Goal: Check status: Check status

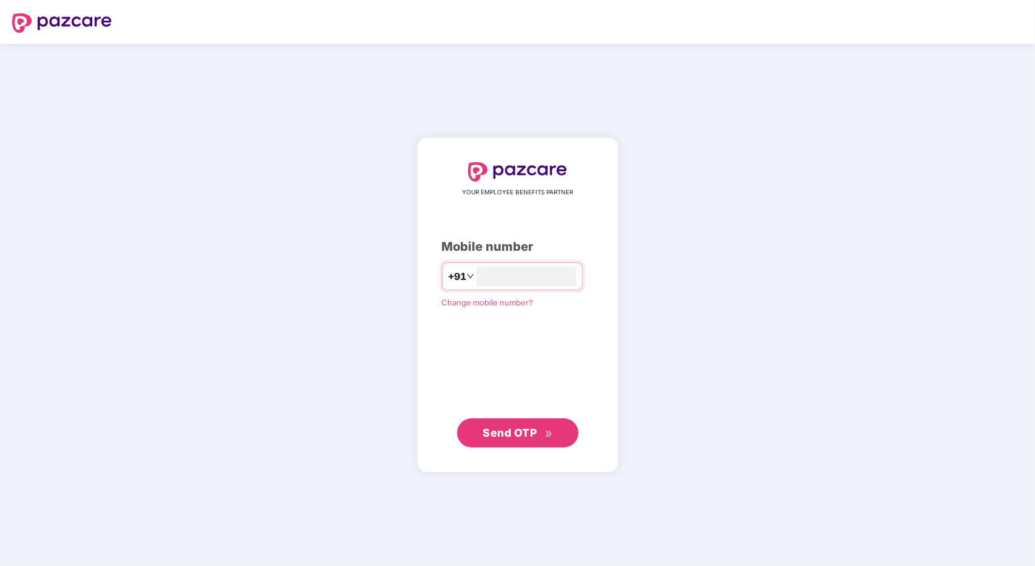
type input "**********"
click at [516, 420] on button "Send OTP" at bounding box center [517, 432] width 121 height 29
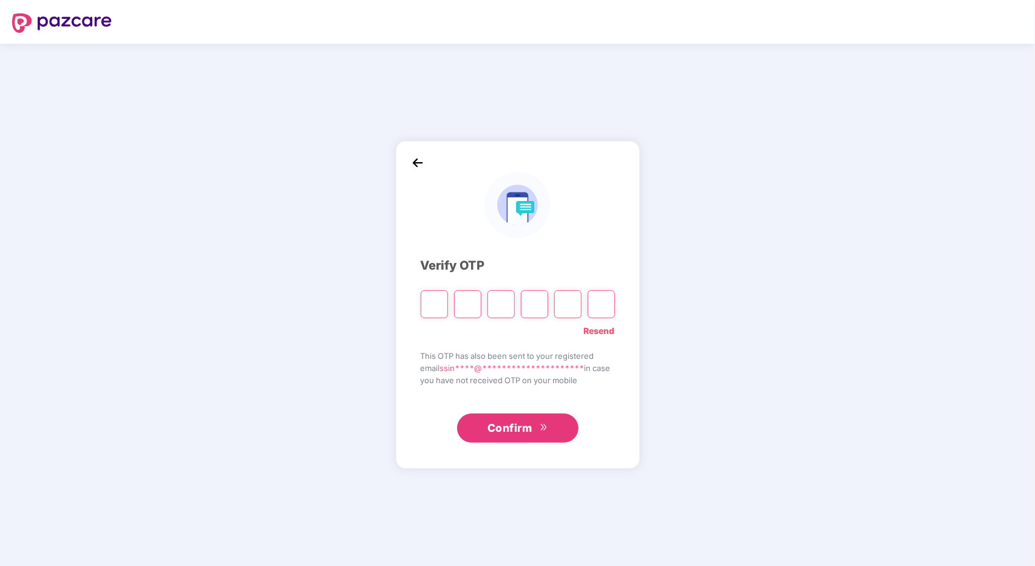
type input "*"
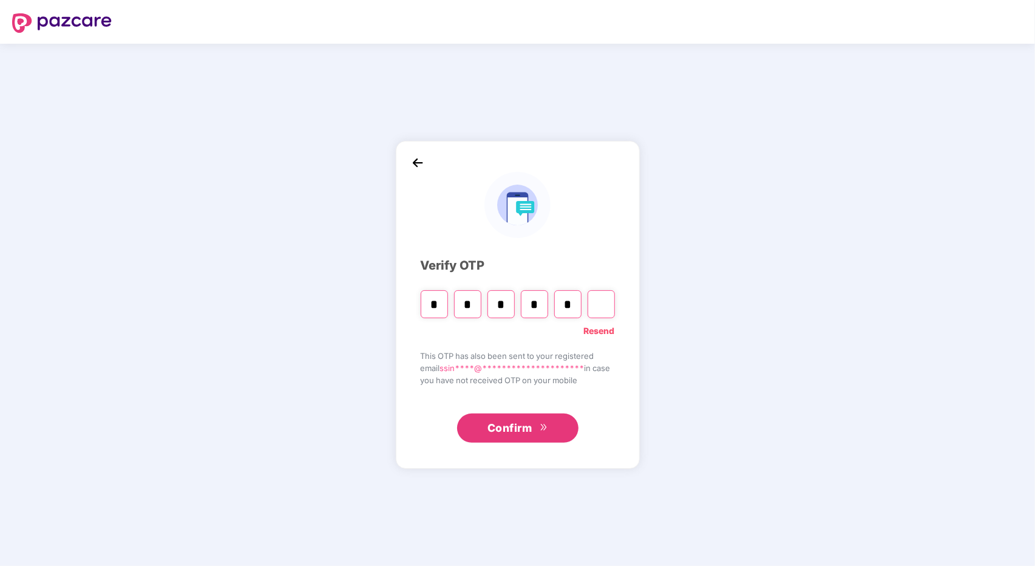
type input "*"
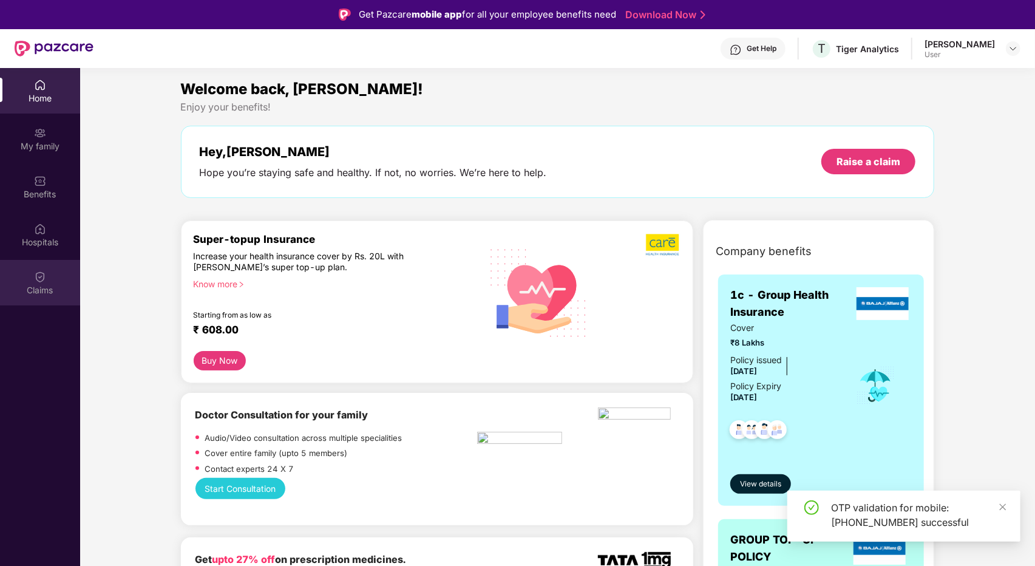
click at [53, 295] on div "Claims" at bounding box center [40, 290] width 80 height 12
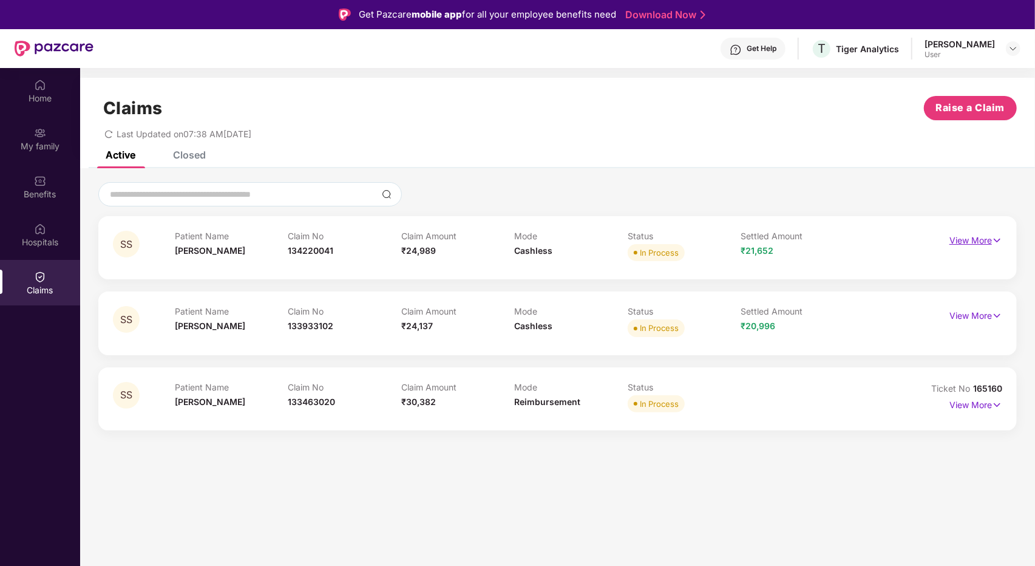
click at [998, 237] on img at bounding box center [997, 240] width 10 height 13
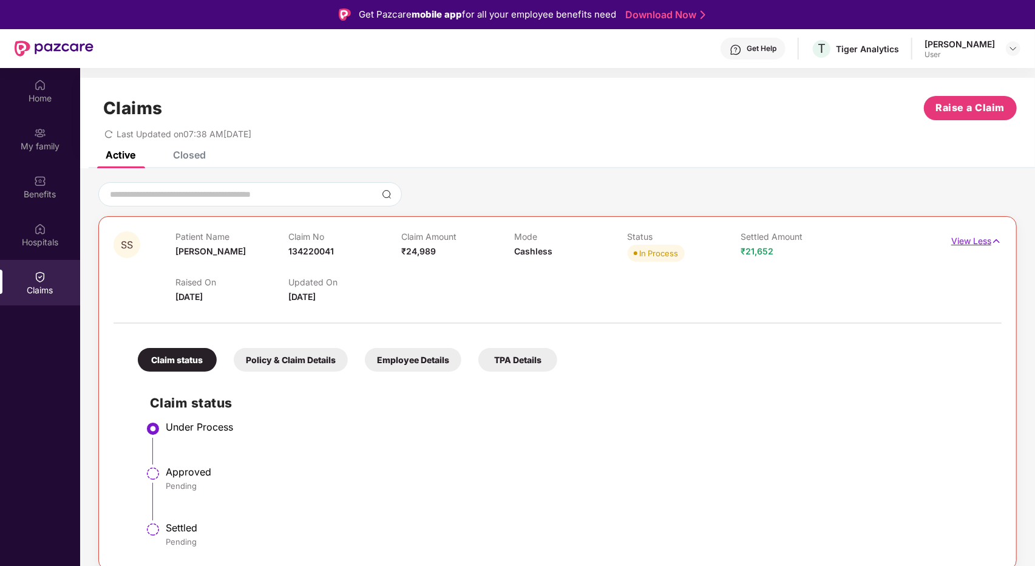
click at [998, 237] on img at bounding box center [997, 240] width 10 height 13
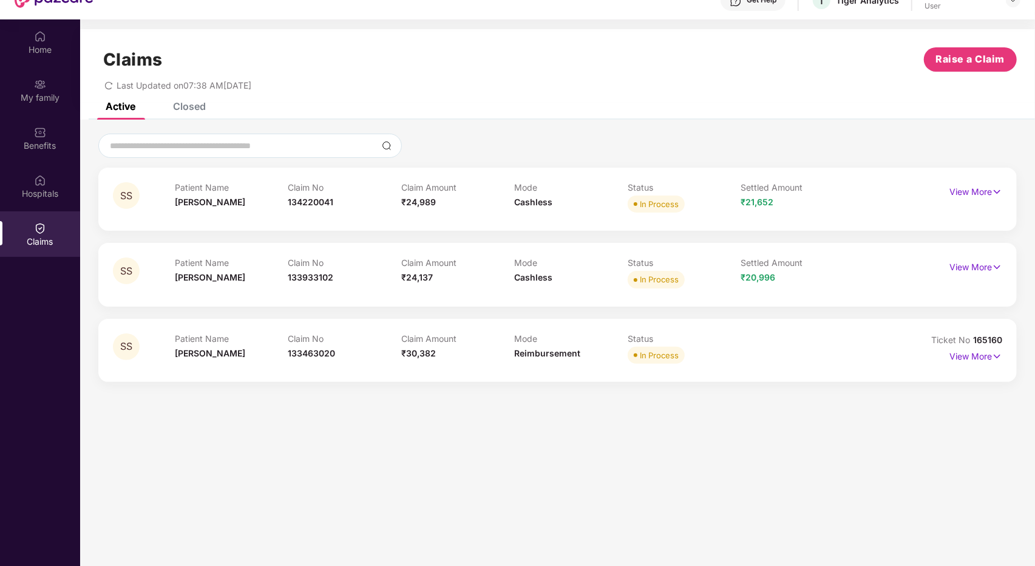
scroll to position [68, 0]
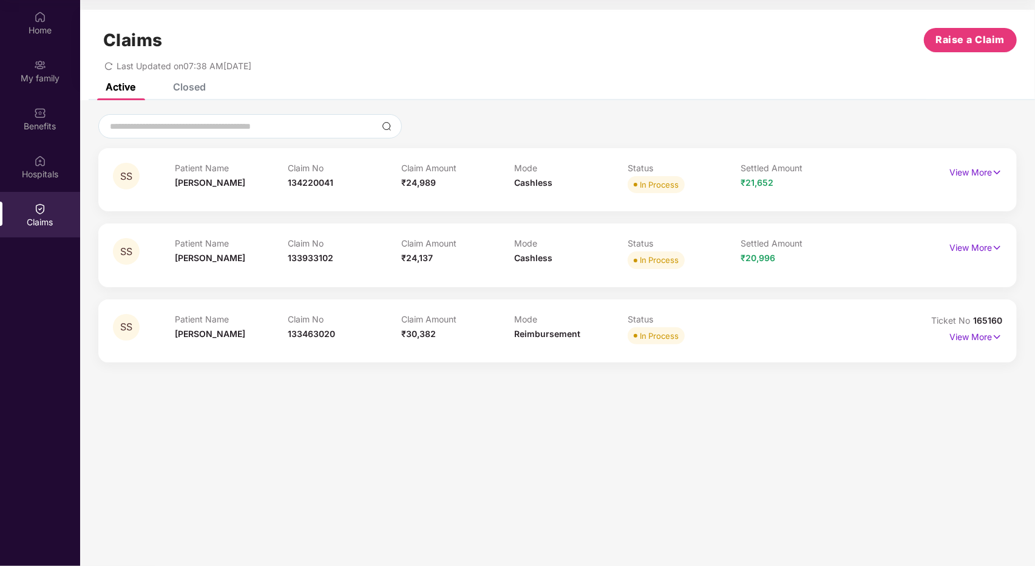
click at [191, 81] on div "Claims Raise a Claim Last Updated on 07:38 AM[DATE]" at bounding box center [557, 46] width 955 height 73
click at [186, 88] on div "Closed" at bounding box center [189, 87] width 33 height 12
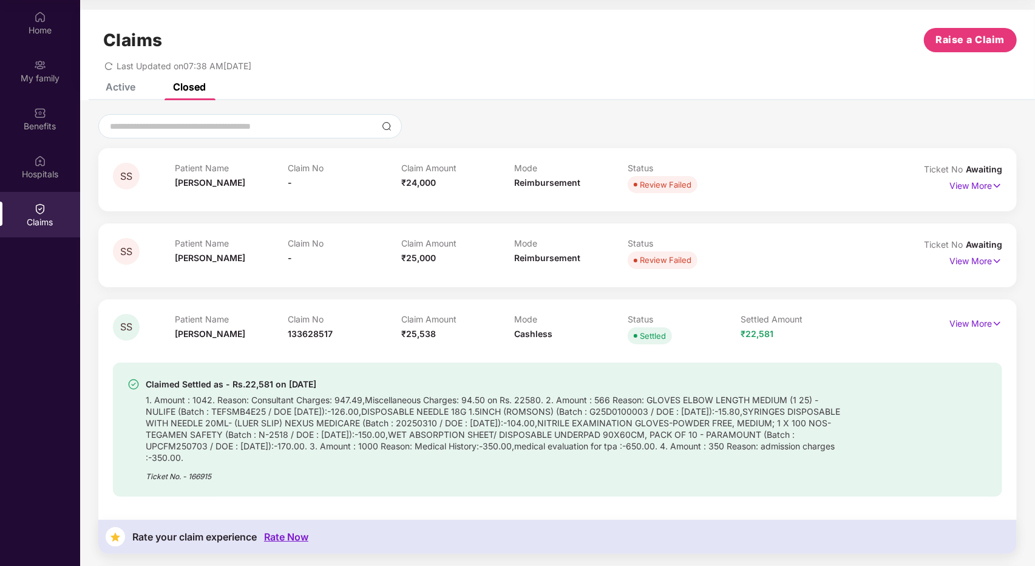
click at [287, 265] on div "Patient Name [PERSON_NAME]" at bounding box center [232, 254] width 114 height 33
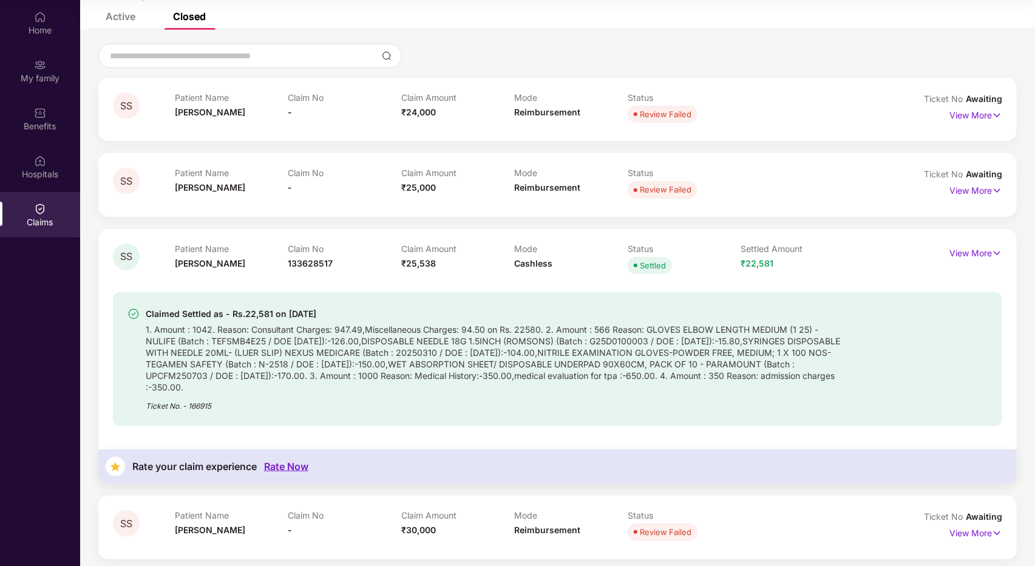
scroll to position [0, 0]
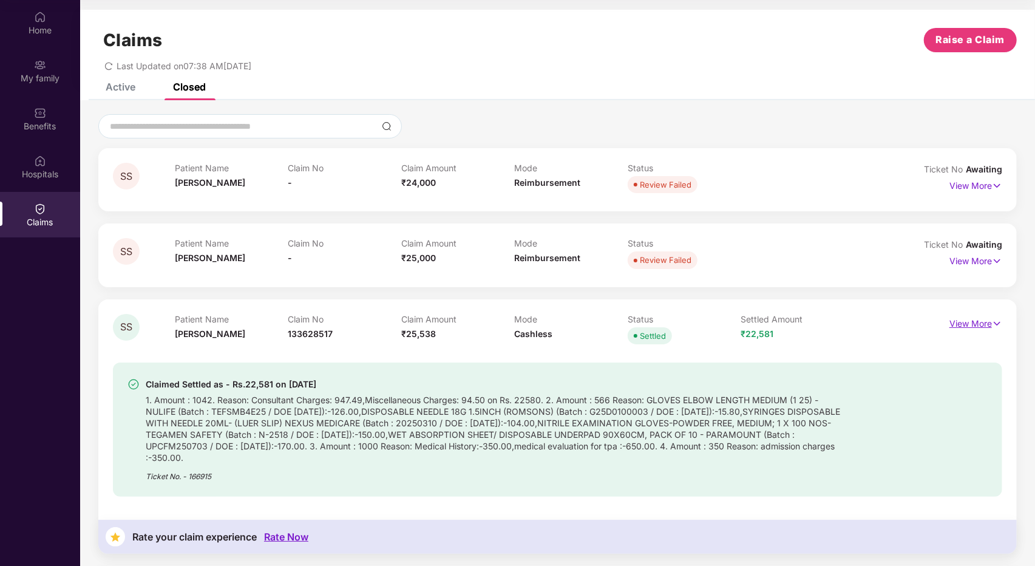
click at [1000, 324] on img at bounding box center [997, 323] width 10 height 13
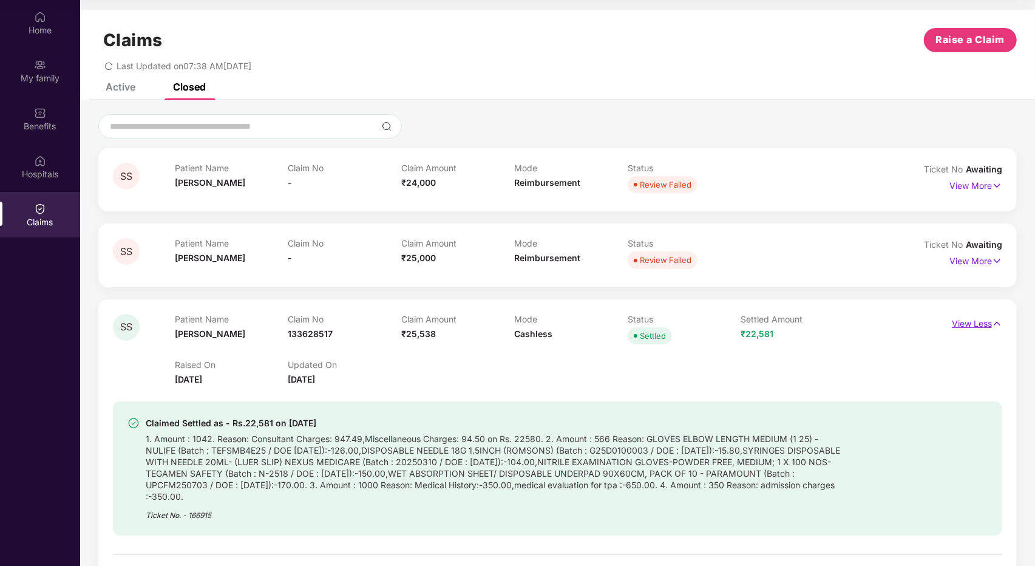
click at [1000, 324] on img at bounding box center [997, 323] width 10 height 13
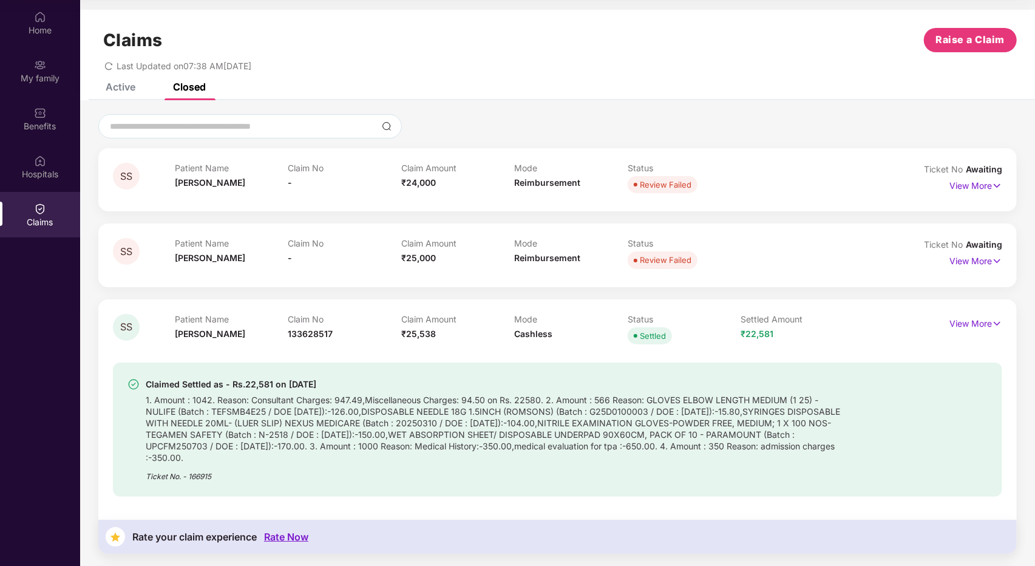
click at [123, 83] on div "Active" at bounding box center [121, 87] width 30 height 12
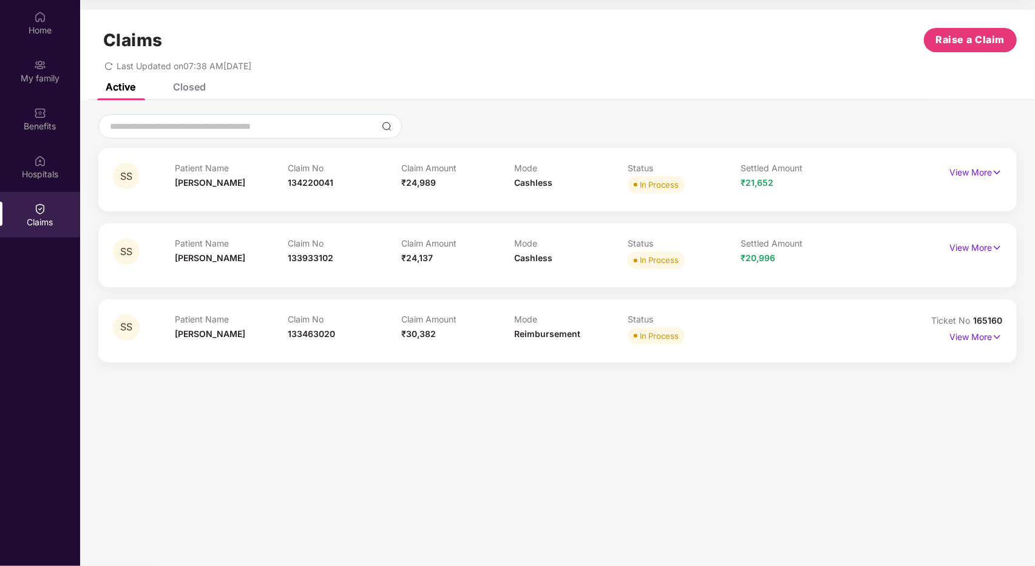
click at [199, 92] on div "Closed" at bounding box center [189, 87] width 33 height 12
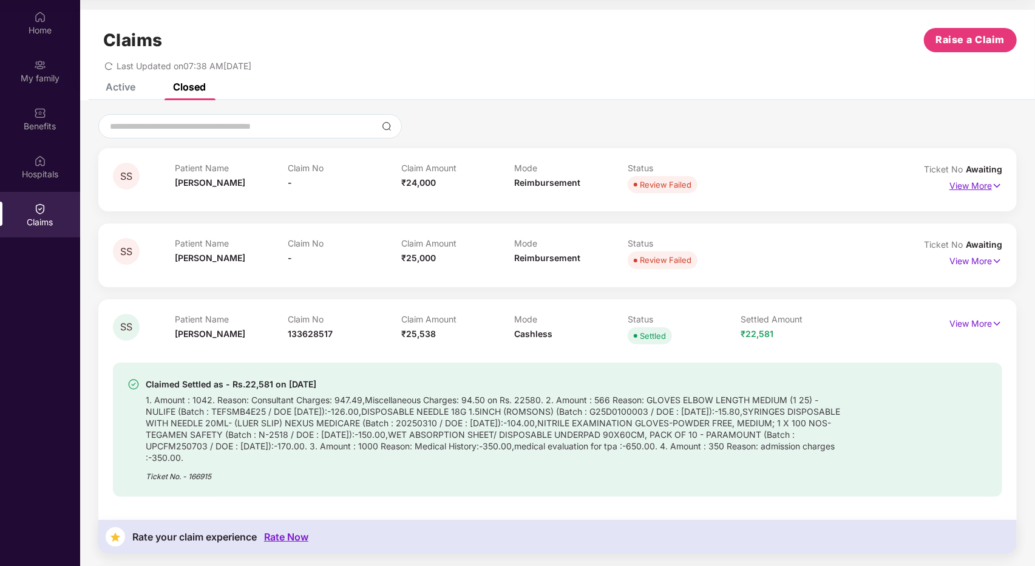
click at [990, 190] on p "View More" at bounding box center [976, 184] width 53 height 16
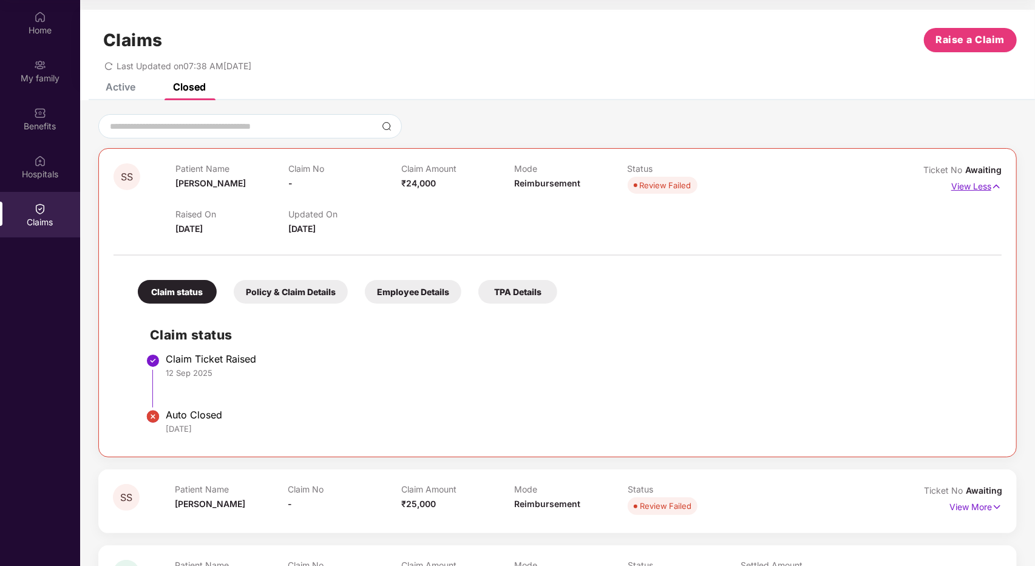
click at [992, 190] on img at bounding box center [997, 186] width 10 height 13
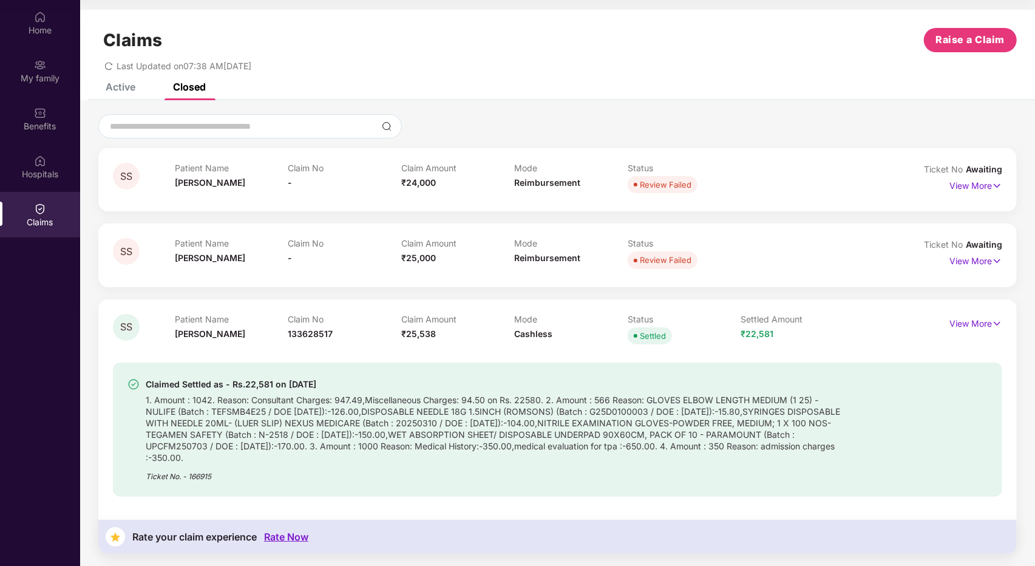
click at [121, 87] on div "Active" at bounding box center [121, 87] width 30 height 12
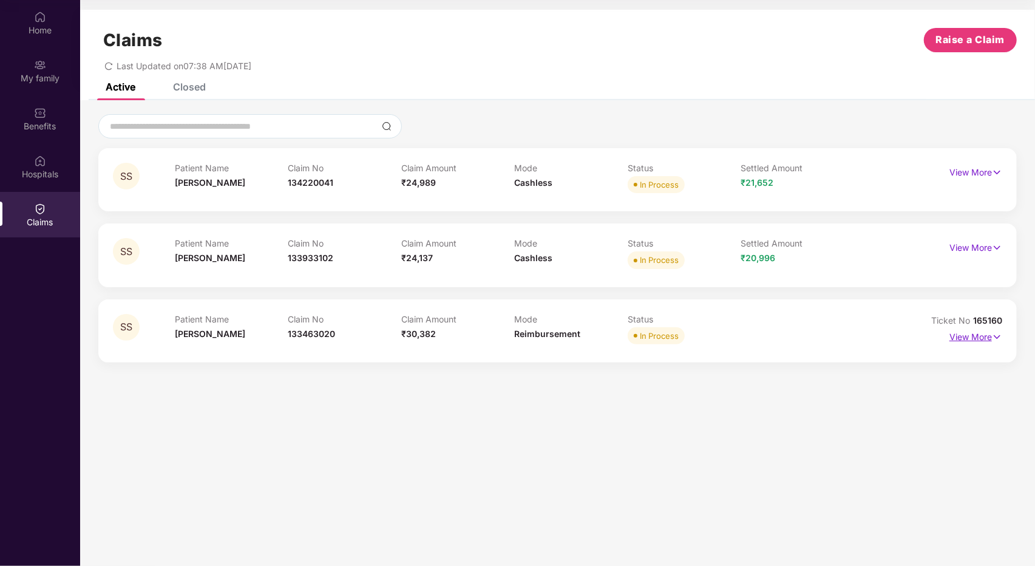
click at [970, 338] on p "View More" at bounding box center [976, 335] width 53 height 16
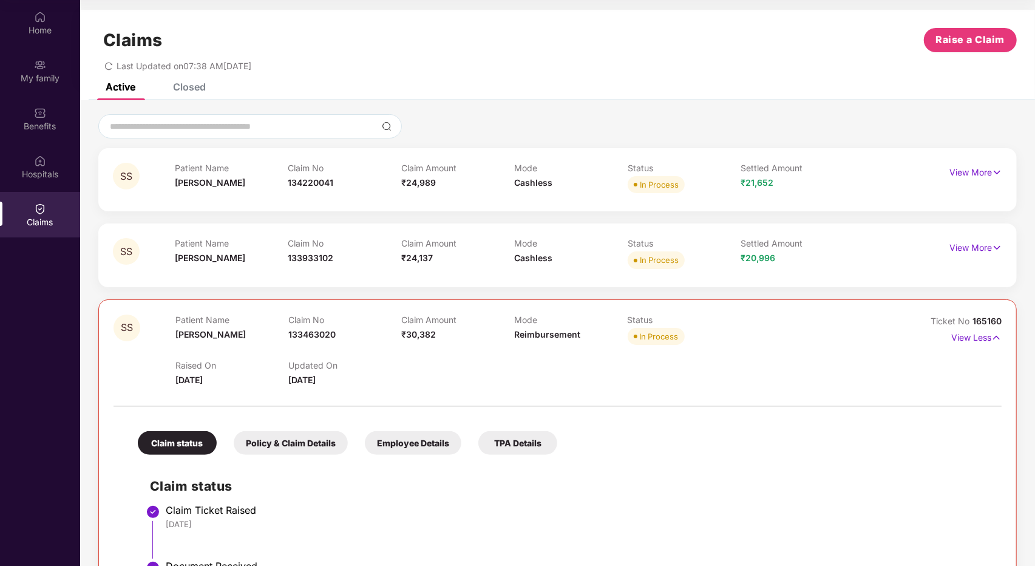
click at [309, 445] on div "Policy & Claim Details" at bounding box center [291, 443] width 114 height 24
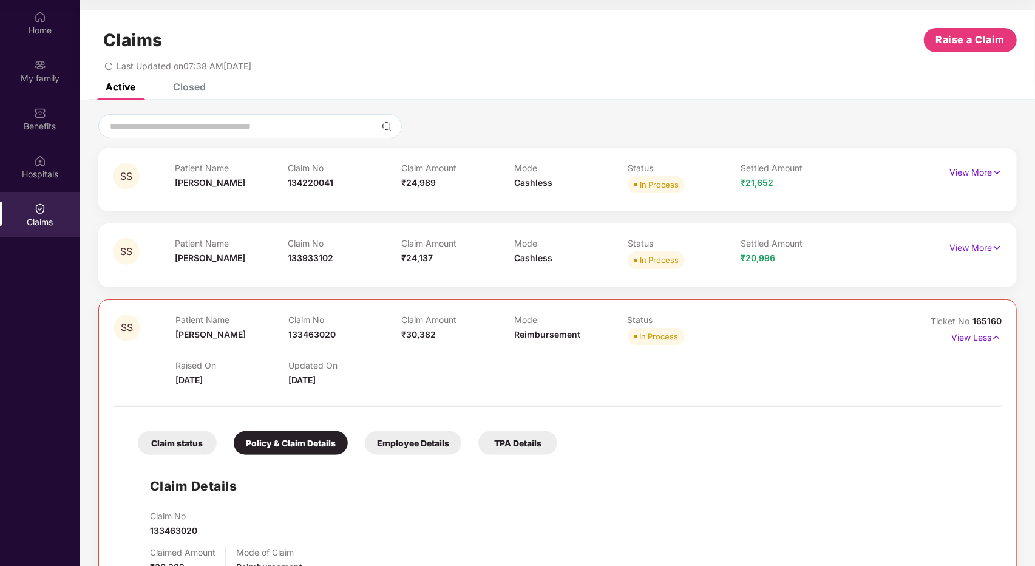
click at [384, 448] on div "Employee Details" at bounding box center [413, 443] width 97 height 24
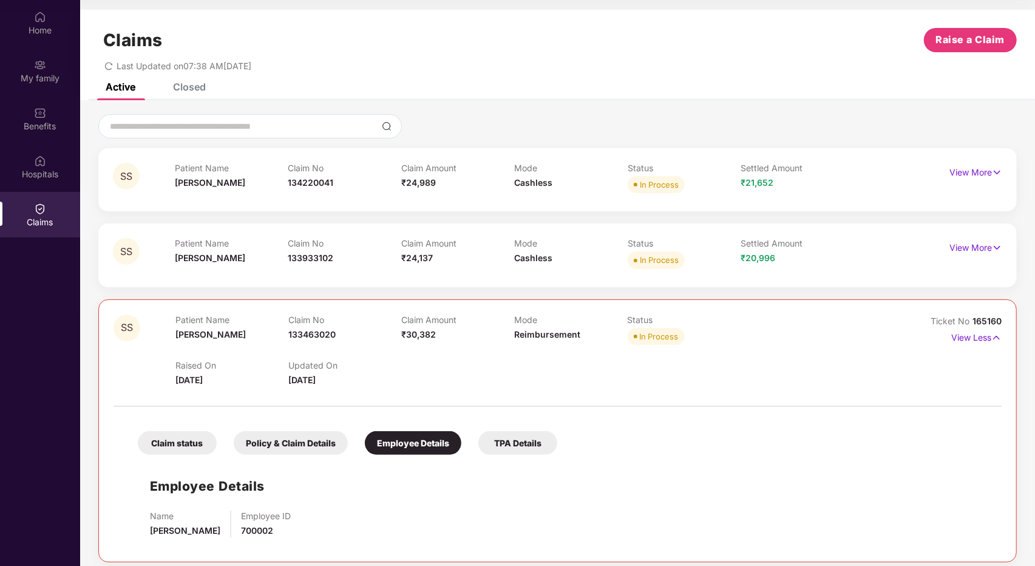
click at [511, 444] on div "TPA Details" at bounding box center [518, 443] width 79 height 24
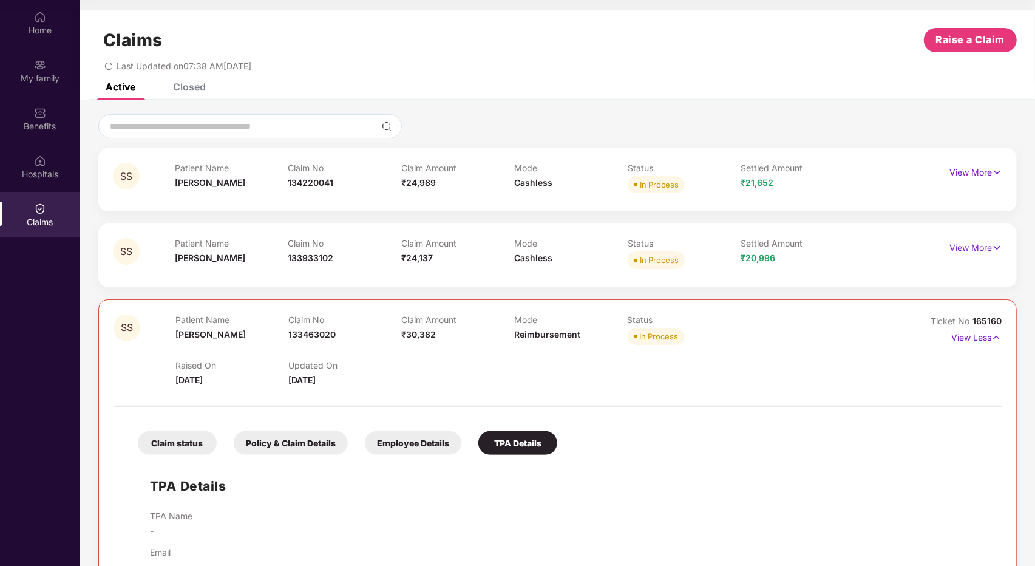
click at [193, 440] on div "Claim status" at bounding box center [177, 443] width 79 height 24
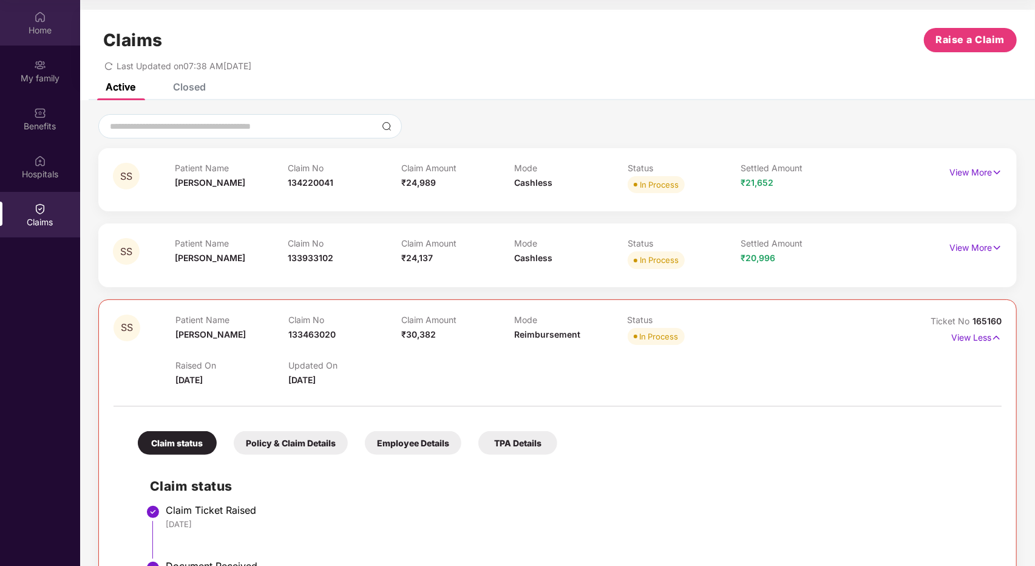
click at [46, 33] on div "Home" at bounding box center [40, 30] width 80 height 12
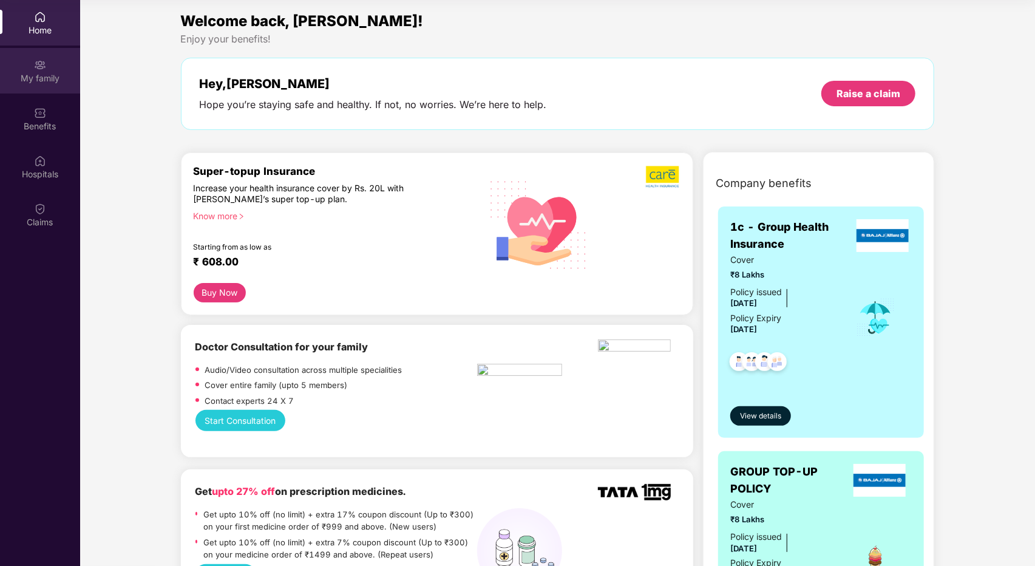
click at [55, 75] on div "My family" at bounding box center [40, 78] width 80 height 12
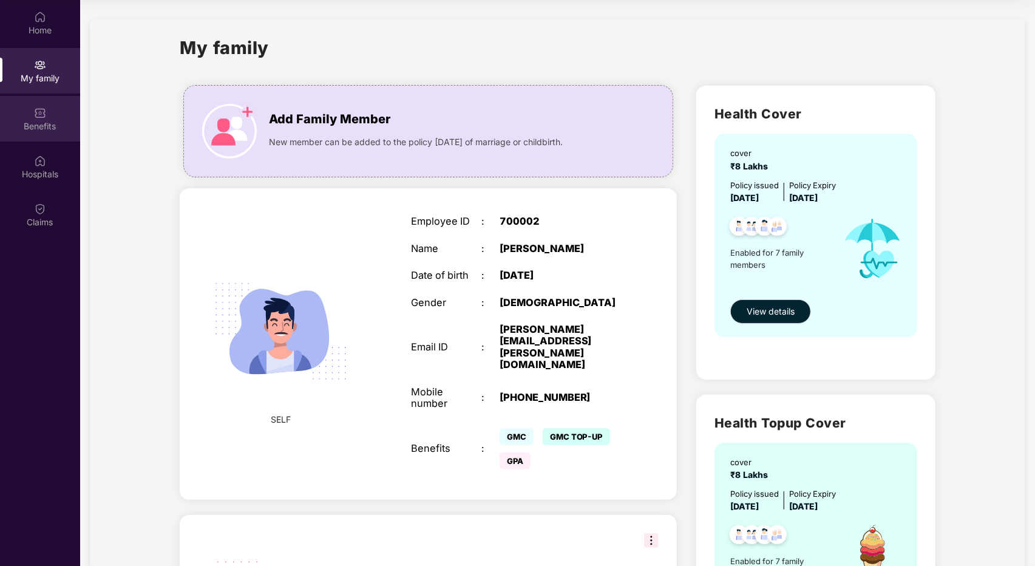
click at [67, 111] on div "Benefits" at bounding box center [40, 119] width 80 height 46
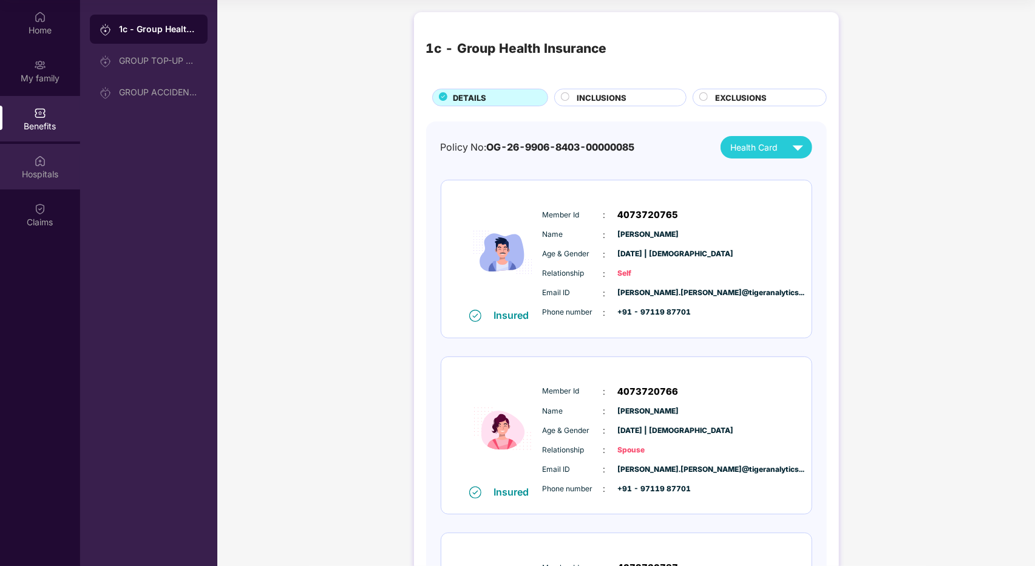
click at [65, 162] on div "Hospitals" at bounding box center [40, 167] width 80 height 46
